Goal: Task Accomplishment & Management: Use online tool/utility

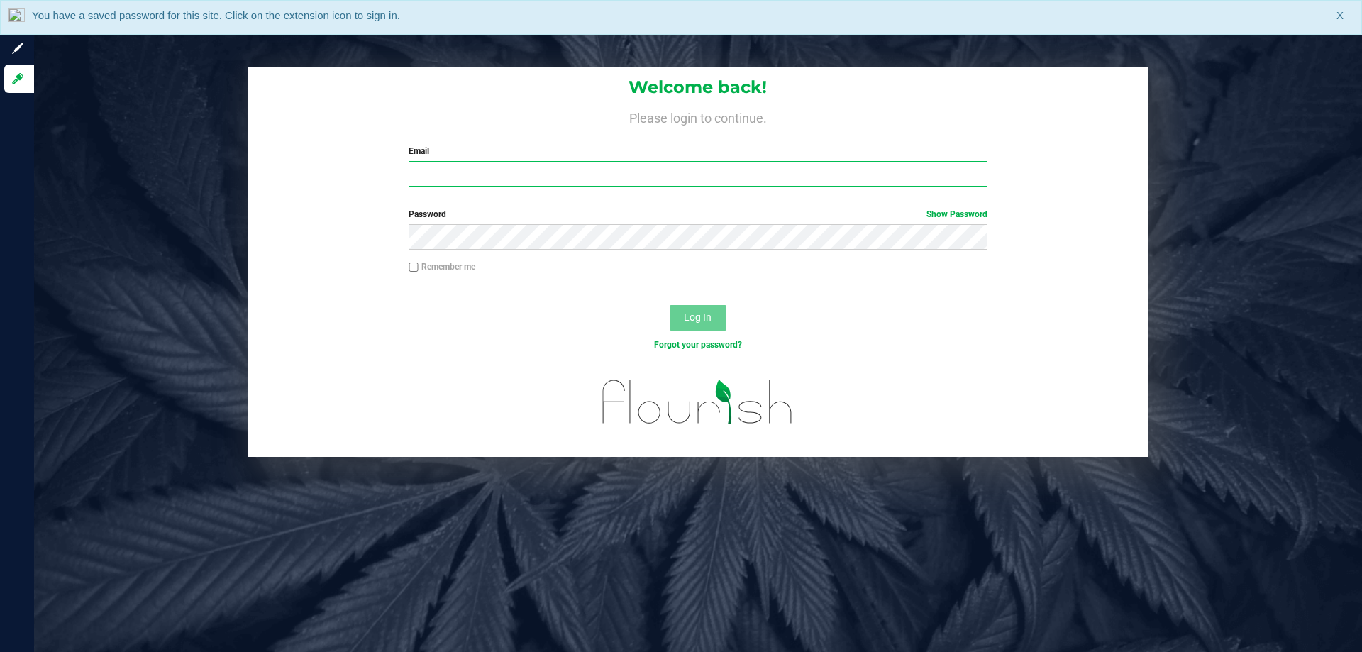
click at [498, 185] on input "Email" at bounding box center [698, 174] width 578 height 26
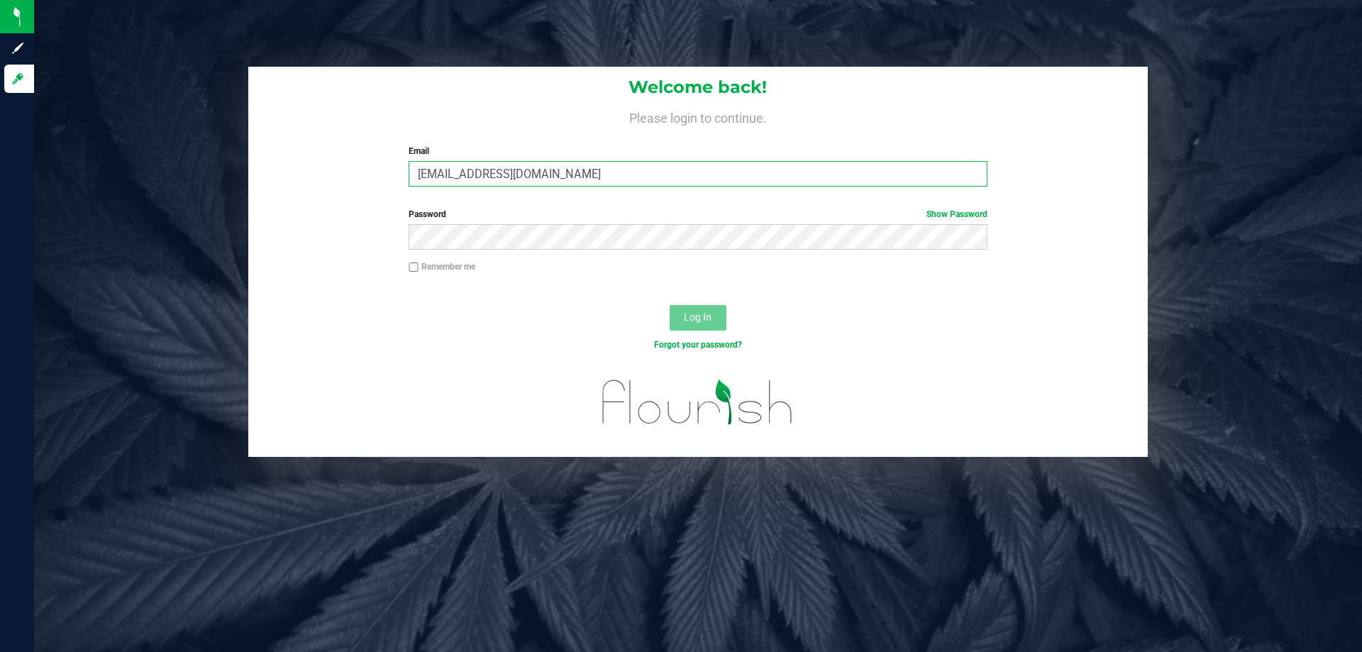
type input "[EMAIL_ADDRESS][DOMAIN_NAME]"
click at [670, 305] on button "Log In" at bounding box center [698, 318] width 57 height 26
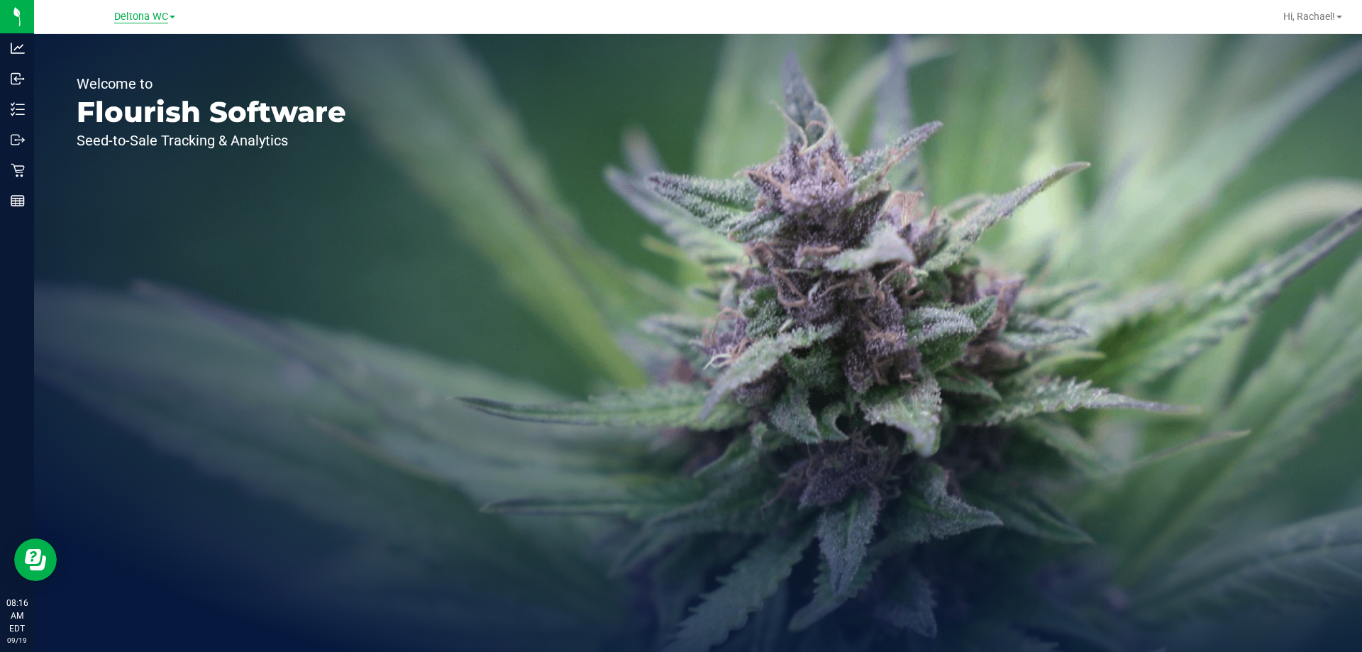
click at [122, 16] on span "Deltona WC" at bounding box center [141, 17] width 54 height 13
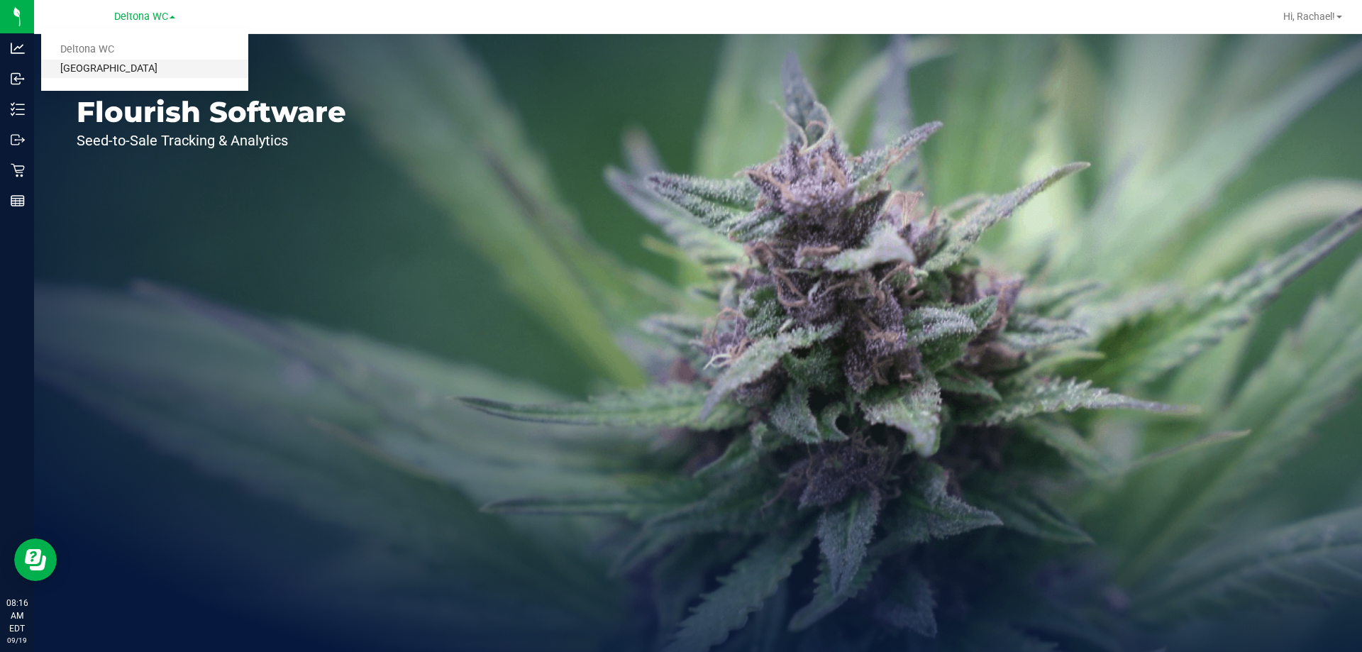
click at [116, 67] on link "[GEOGRAPHIC_DATA]" at bounding box center [144, 69] width 207 height 19
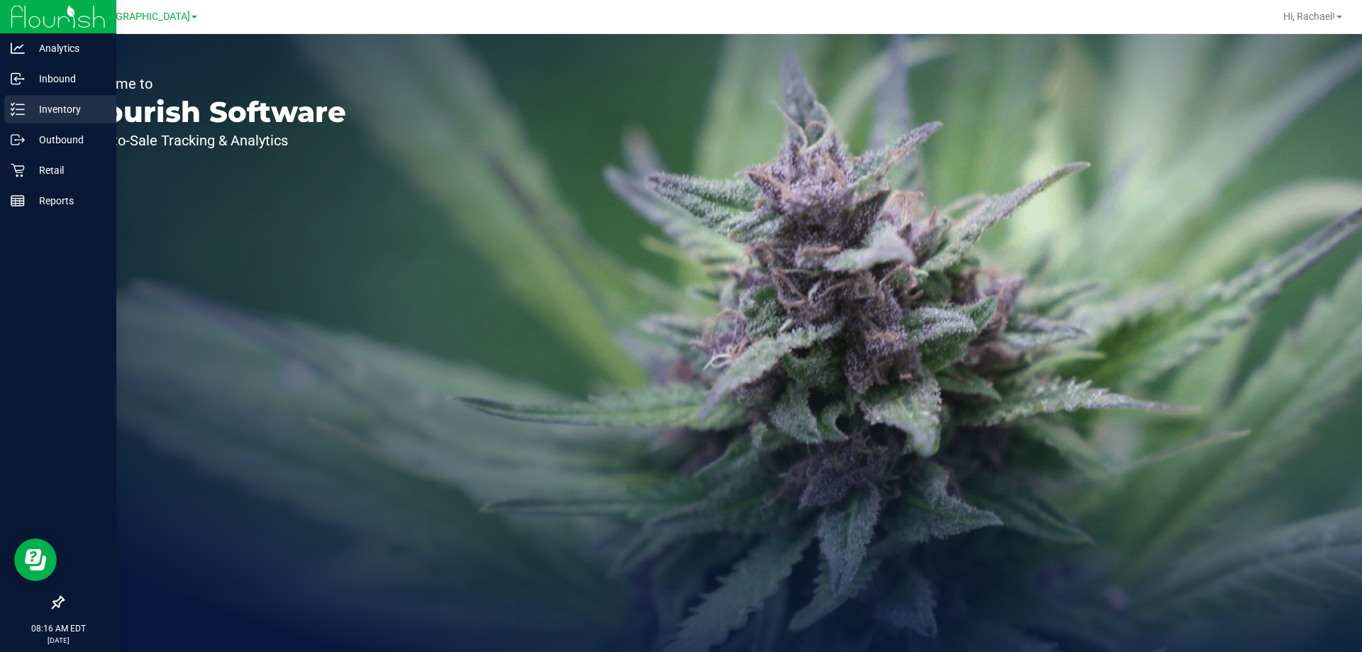
click at [43, 106] on p "Inventory" at bounding box center [67, 109] width 85 height 17
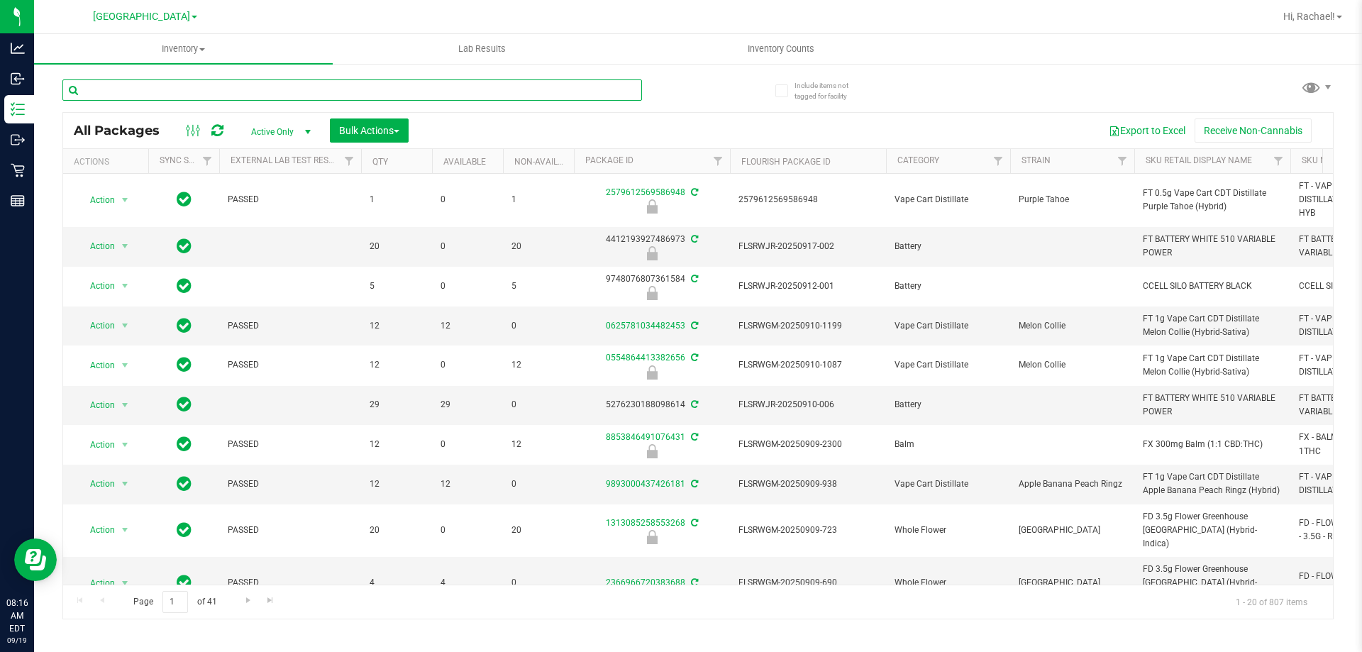
click at [278, 91] on input "text" at bounding box center [351, 89] width 579 height 21
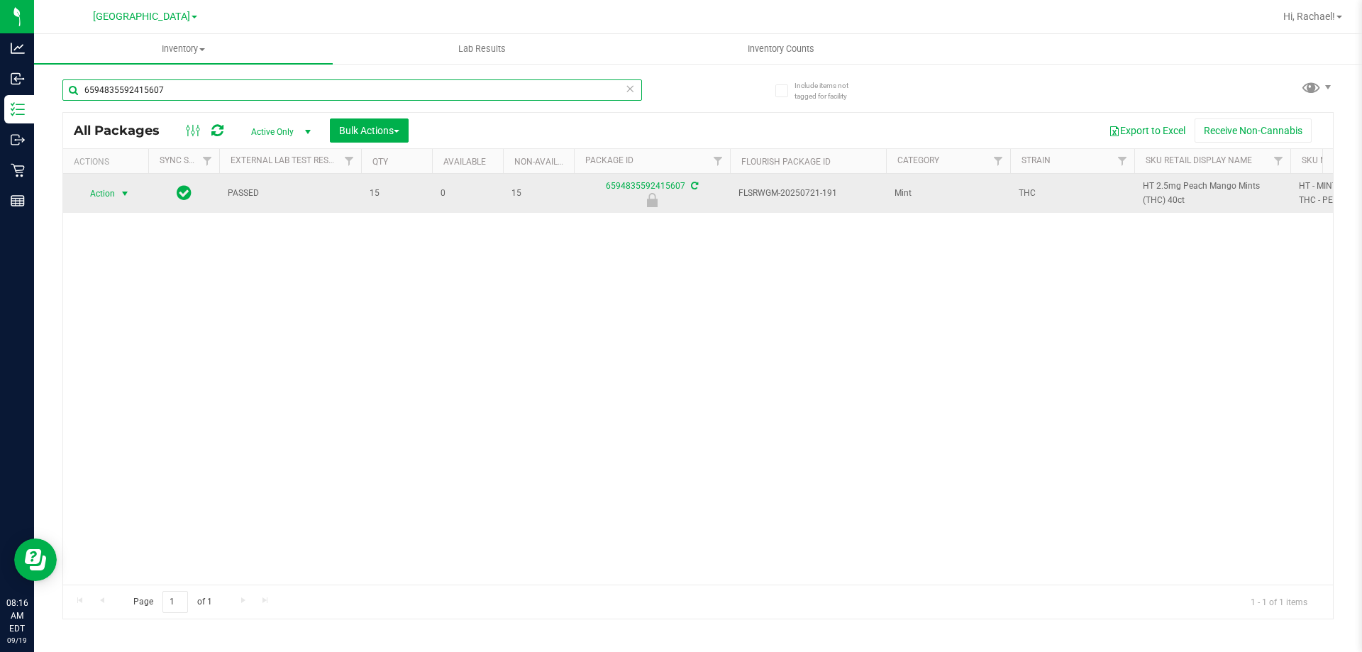
type input "6594835592415607"
click at [126, 194] on span "select" at bounding box center [124, 193] width 11 height 11
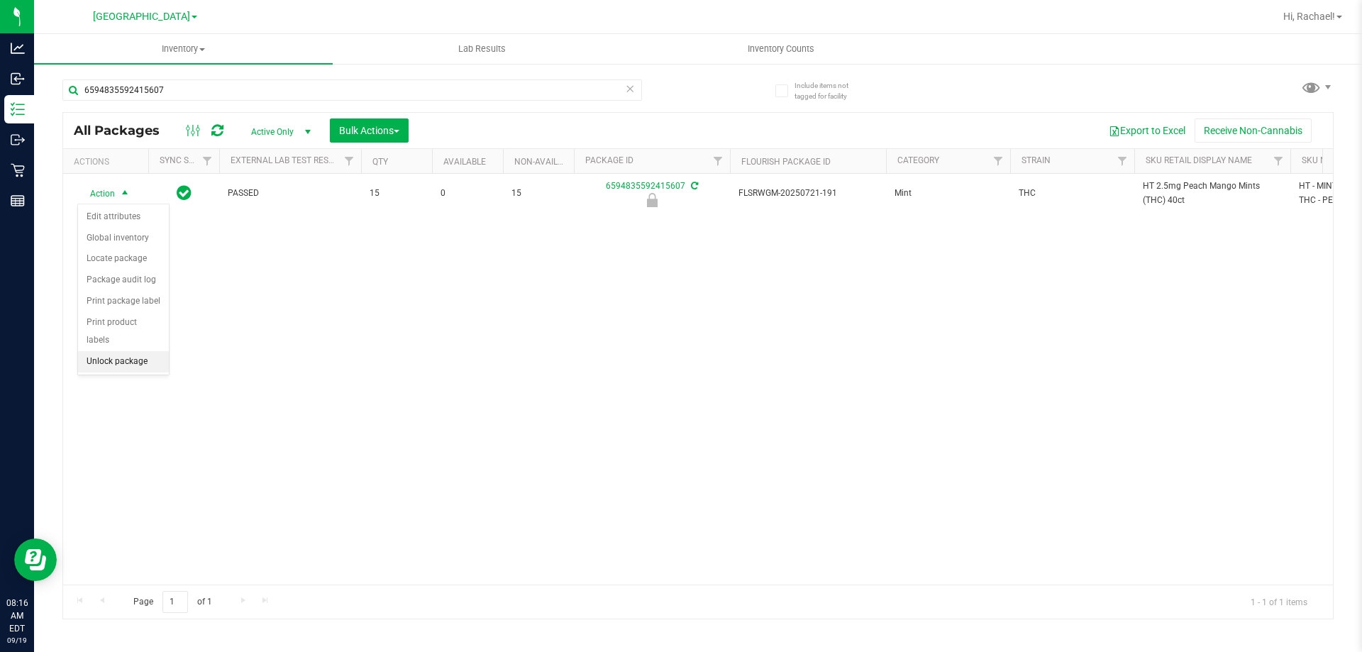
click at [112, 351] on li "Unlock package" at bounding box center [123, 361] width 91 height 21
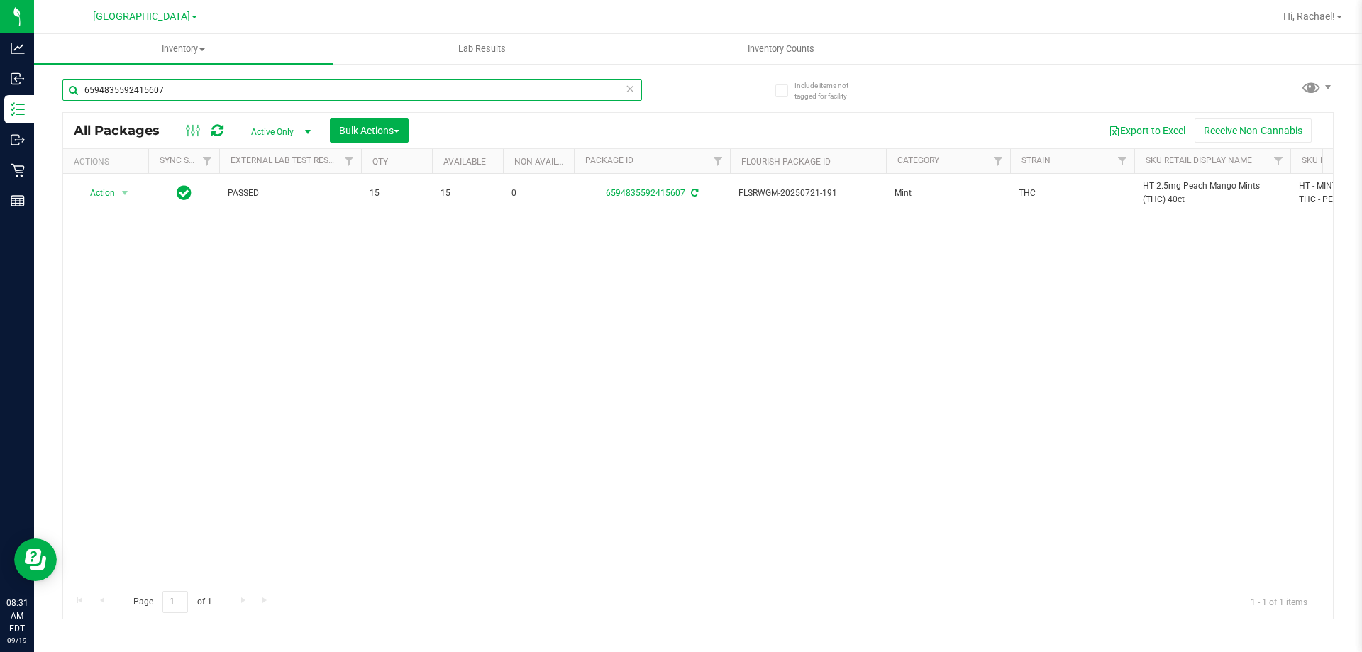
click at [249, 87] on input "6594835592415607" at bounding box center [351, 89] width 579 height 21
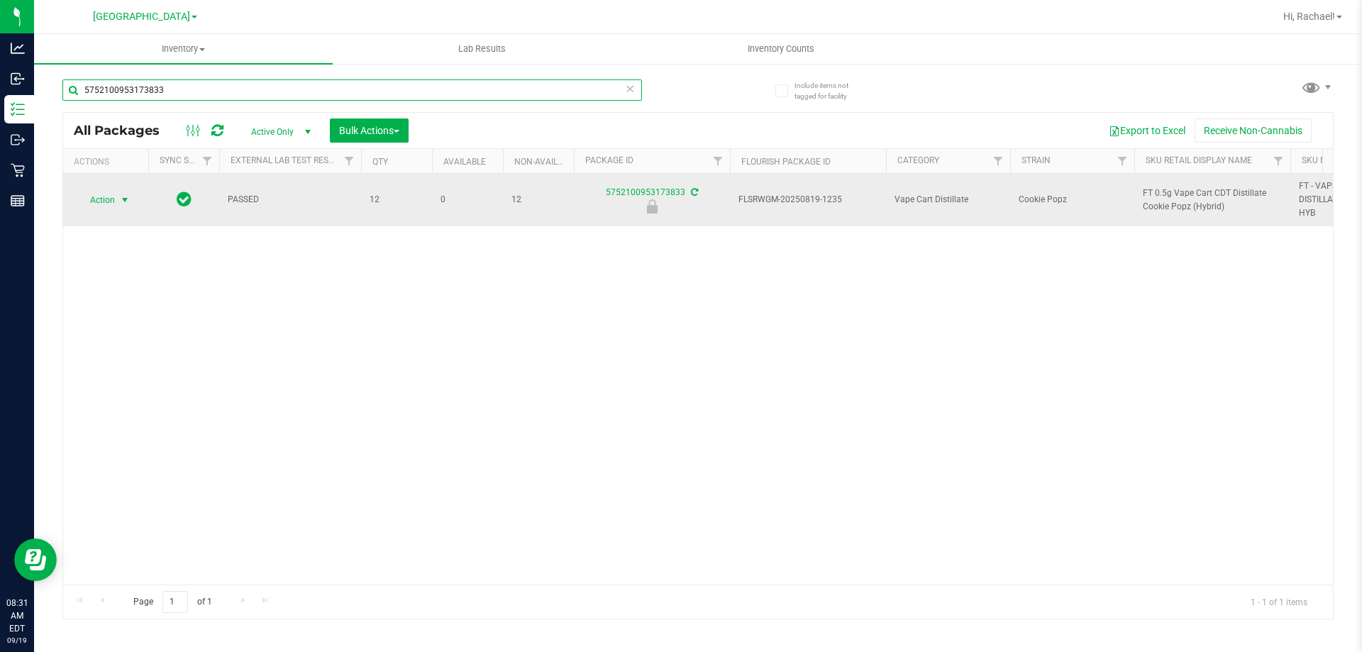
type input "5752100953173833"
click at [125, 196] on span "select" at bounding box center [124, 199] width 11 height 11
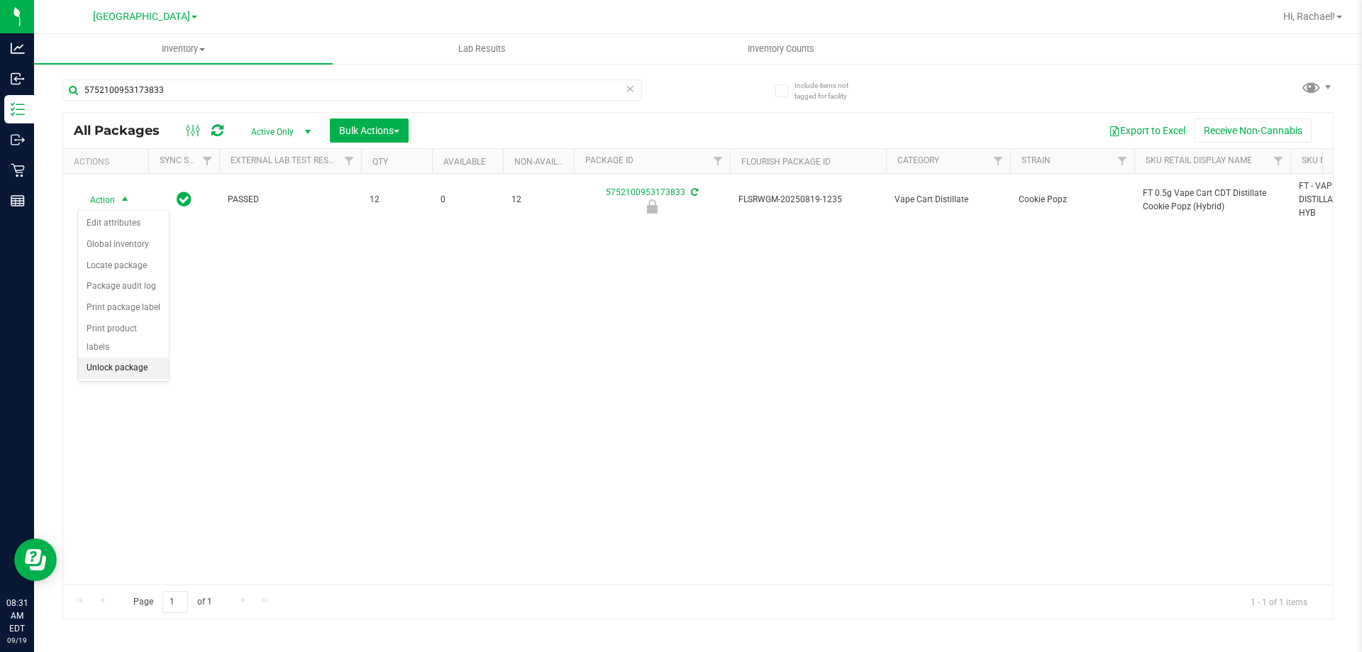
click at [141, 357] on li "Unlock package" at bounding box center [123, 367] width 91 height 21
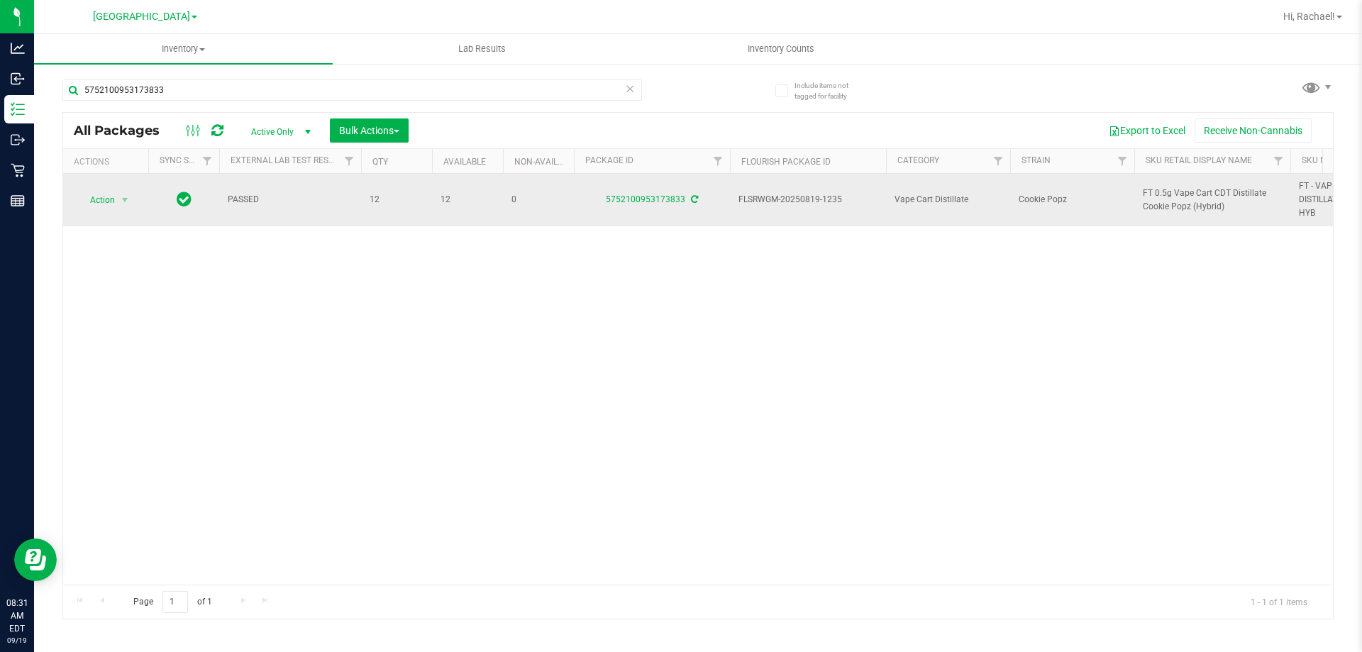
click at [1217, 192] on span "FT 0.5g Vape Cart CDT Distillate Cookie Popz (Hybrid)" at bounding box center [1212, 200] width 139 height 27
copy tr "FT 0.5g Vape Cart CDT Distillate Cookie Popz (Hybrid)"
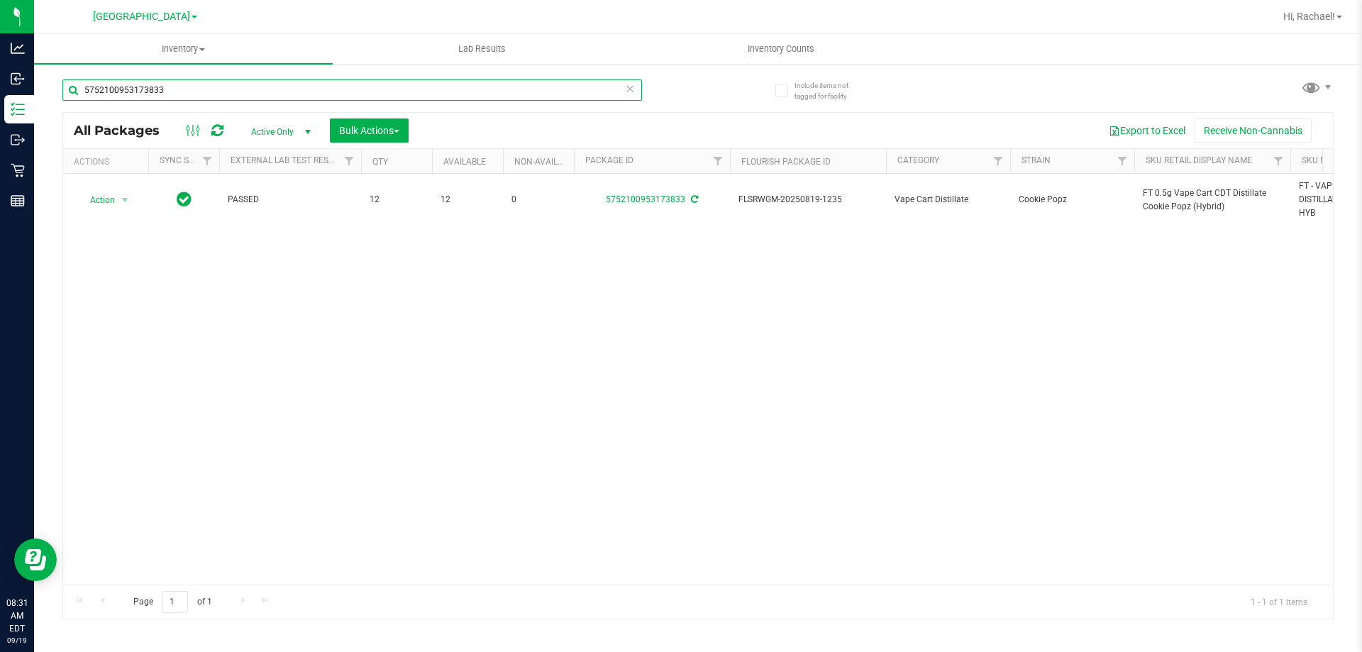
click at [189, 96] on input "5752100953173833" at bounding box center [351, 89] width 579 height 21
paste input "FT 0.5g Vape Cart CDT Distillate Cookie Popz (Hybrid)"
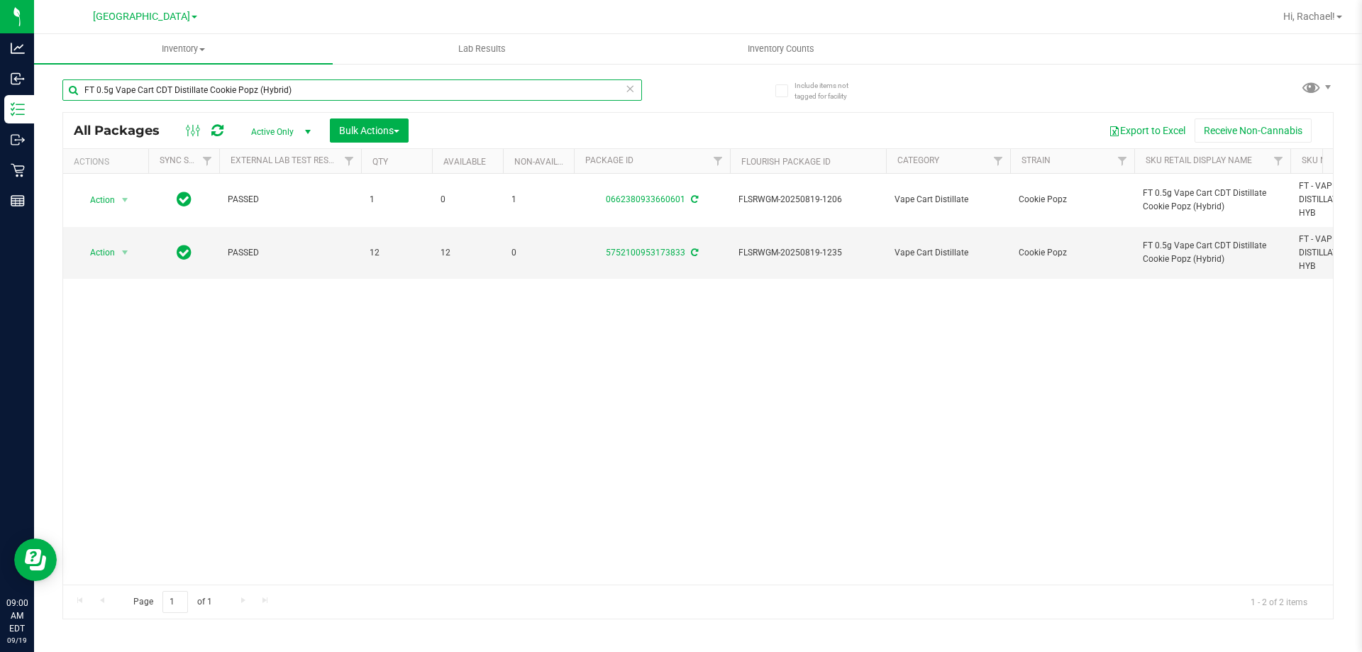
type input "FT 0.5g Vape Cart CDT Distillate Cookie Popz (Hybrid)"
